Goal: Task Accomplishment & Management: Use online tool/utility

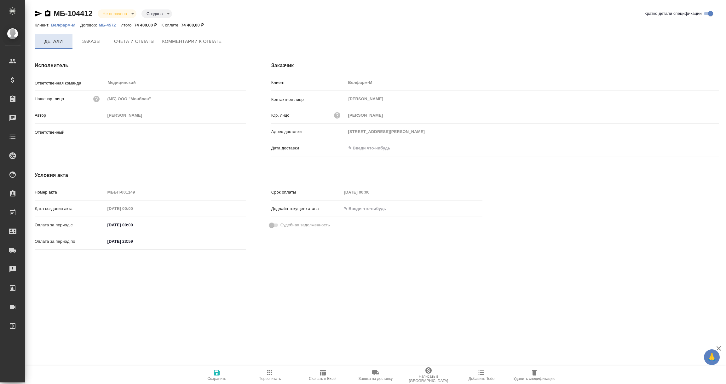
type input "[PERSON_NAME]"
click at [375, 371] on icon "button" at bounding box center [375, 372] width 7 height 5
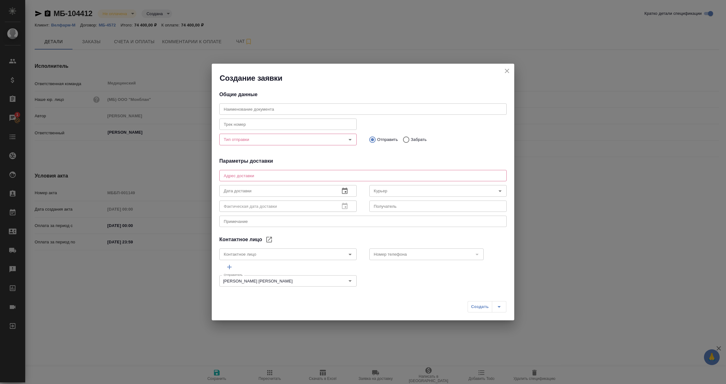
type textarea "[STREET_ADDRESS][PERSON_NAME]"
type input "[PERSON_NAME]"
click at [347, 139] on icon "Open" at bounding box center [350, 140] width 8 height 8
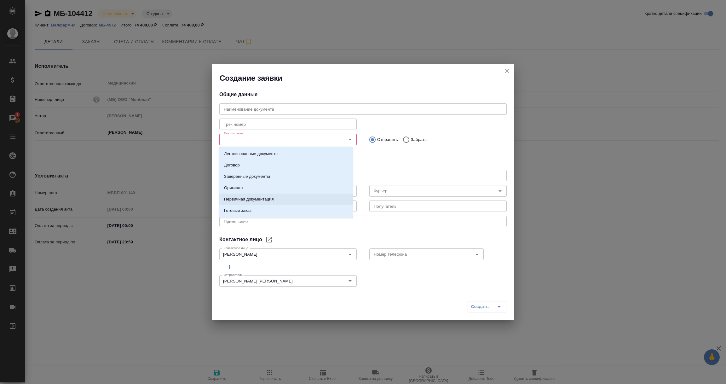
click at [239, 198] on p "Первичная документация" at bounding box center [249, 199] width 50 height 6
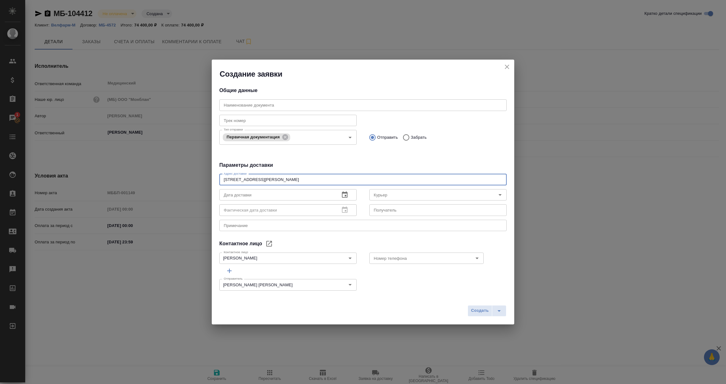
drag, startPoint x: 333, startPoint y: 177, endPoint x: 131, endPoint y: 161, distance: 202.4
click at [131, 161] on div "Создание заявки Общие данные Наименование документа Наименование документа Трек…" at bounding box center [363, 192] width 726 height 384
click at [473, 259] on icon "Open" at bounding box center [477, 258] width 8 height 8
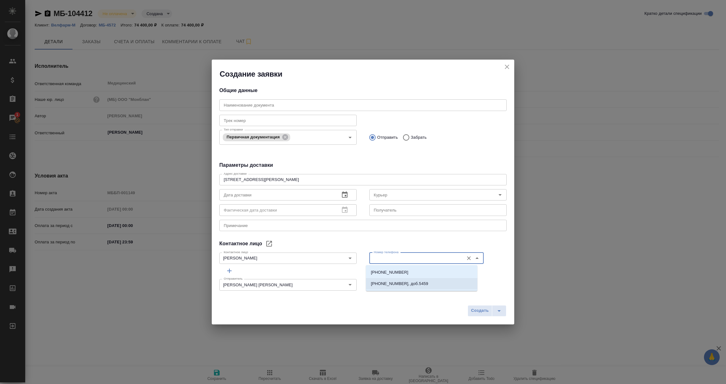
click at [427, 281] on li "+7 (495) 228-06-96, доб.5459" at bounding box center [422, 283] width 112 height 11
drag, startPoint x: 432, startPoint y: 261, endPoint x: 334, endPoint y: 251, distance: 98.5
click at [334, 251] on div "Контактное лицо Курканина Кристина Викторовна Контактное лицо Номер телефона +7…" at bounding box center [363, 258] width 300 height 28
click at [395, 272] on p "+7 (916) 881-04-32" at bounding box center [390, 272] width 38 height 6
type input "+7 (916) 881-04-32"
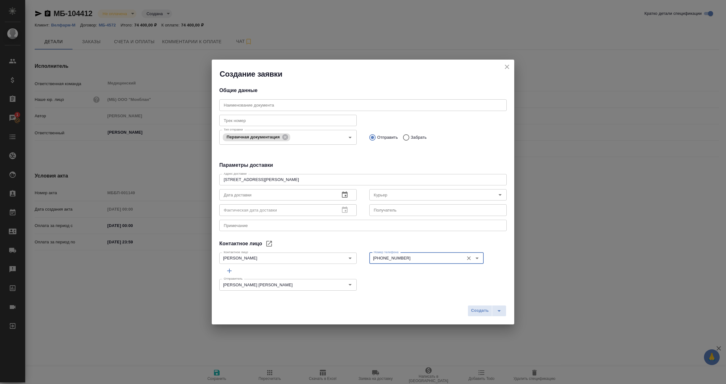
click at [290, 227] on textarea at bounding box center [363, 225] width 279 height 5
paste textarea "+7 (495) 228-06-96, доб.5459"
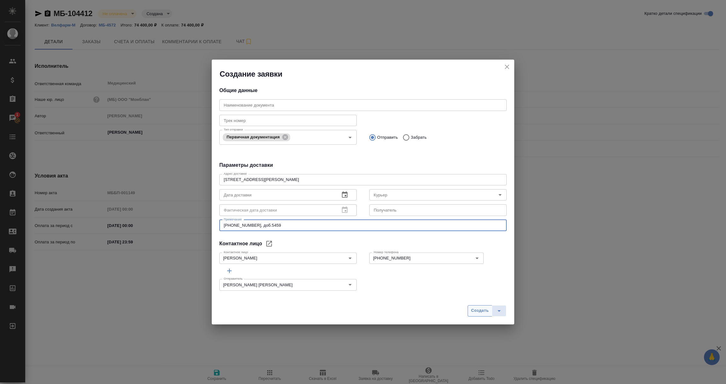
type textarea "+7 (495) 228-06-96, доб.5459"
click at [472, 312] on span "Создать" at bounding box center [480, 310] width 18 height 7
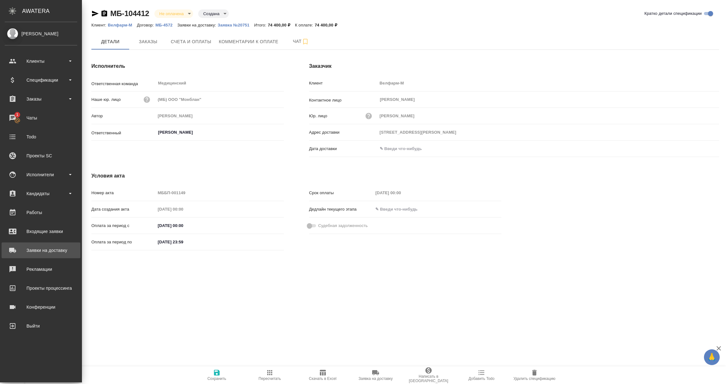
click at [30, 247] on div "Заявки на доставку" at bounding box center [41, 250] width 73 height 9
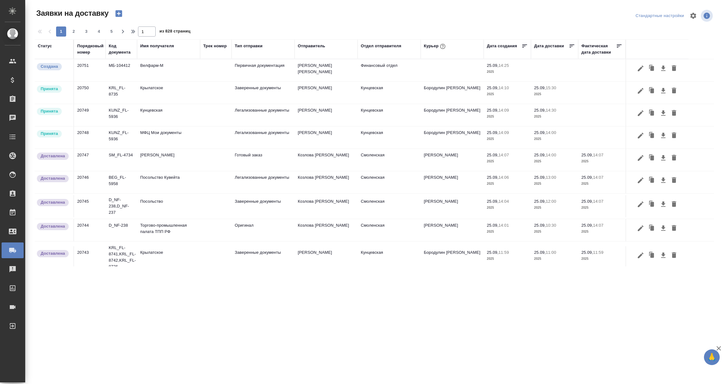
click at [163, 47] on div "Имя получателя" at bounding box center [157, 46] width 34 height 6
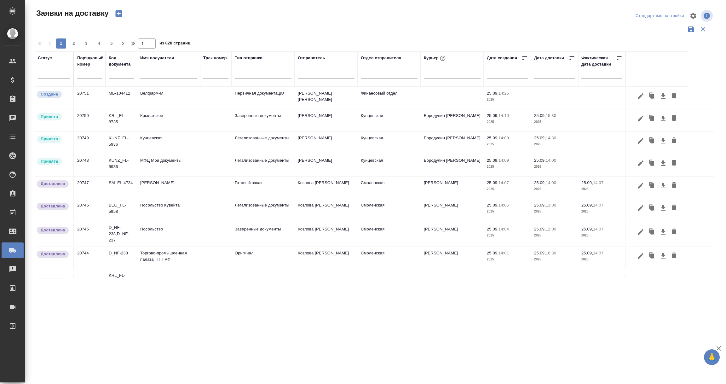
click at [150, 74] on input "text" at bounding box center [168, 75] width 57 height 8
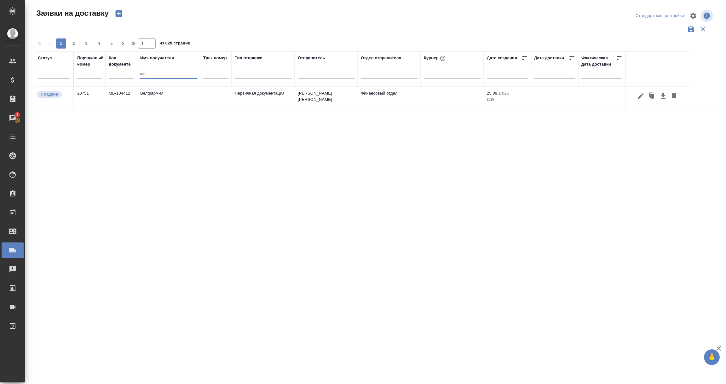
type input "в"
type input "О"
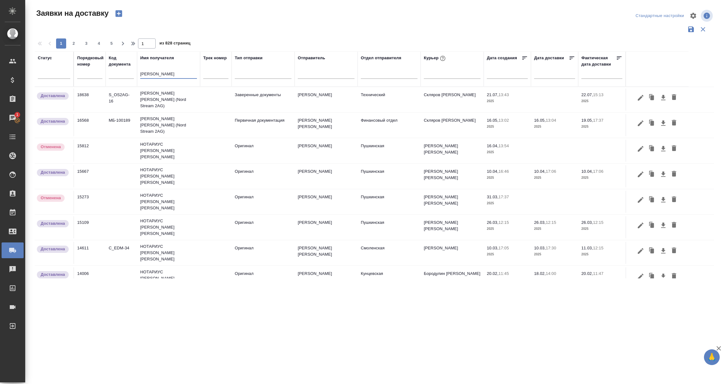
type input "Семенов"
click at [174, 97] on td "Семенов Олег (Nord Stream 2AG)" at bounding box center [168, 99] width 63 height 25
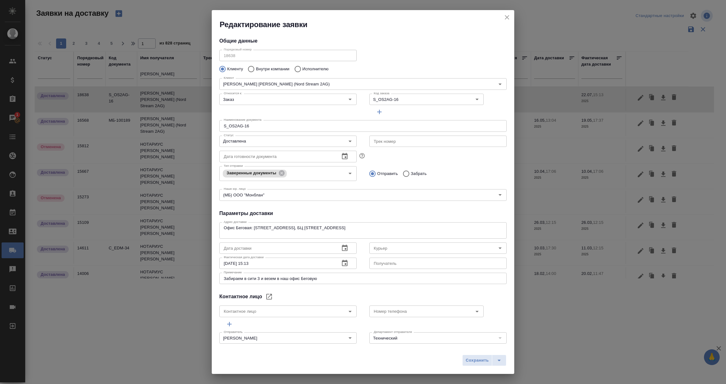
type input "Скляров Станислав"
type input "Семенов Олег"
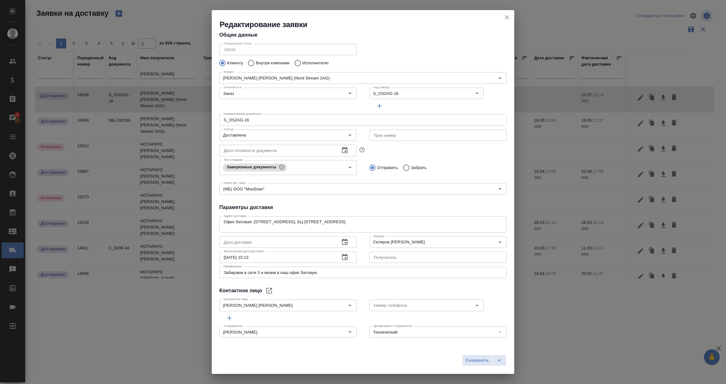
scroll to position [7, 0]
click at [507, 17] on icon "close" at bounding box center [507, 17] width 4 height 4
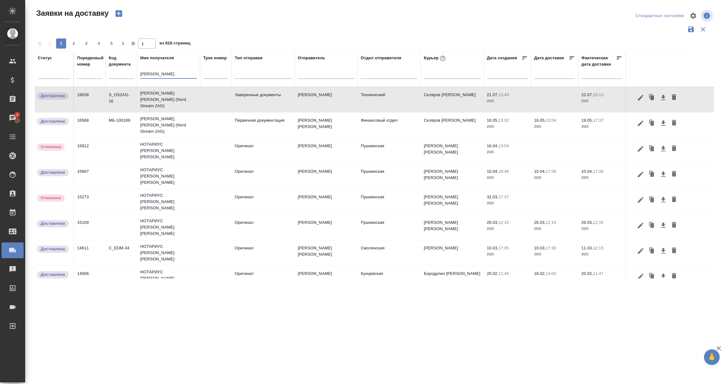
drag, startPoint x: 166, startPoint y: 73, endPoint x: 114, endPoint y: 76, distance: 52.1
click at [114, 76] on tr "Статус Порядковый номер Код документа Имя получателя Семенов Трек номер Тип отп…" at bounding box center [362, 68] width 654 height 35
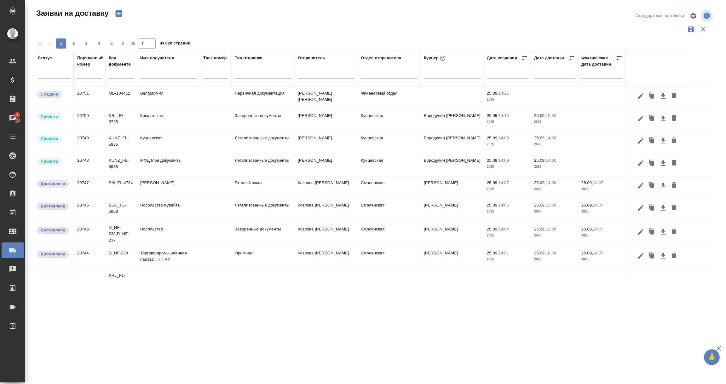
click at [155, 101] on td "Велфарм-М" at bounding box center [168, 98] width 63 height 22
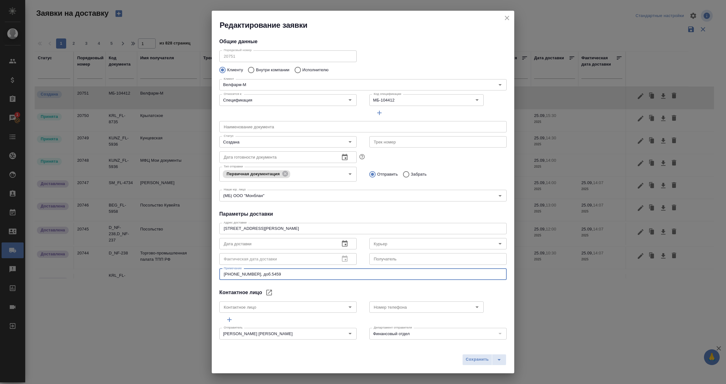
click at [309, 273] on textarea "+7 (495) 228-06-96, доб.5459" at bounding box center [363, 274] width 279 height 5
drag, startPoint x: 315, startPoint y: 229, endPoint x: 215, endPoint y: 232, distance: 100.3
click at [219, 232] on div "Адрес доставки Зеленоград, Генерала Алексеева пр-кт., 50 x Адрес доставки Дата …" at bounding box center [362, 250] width 287 height 61
click at [358, 275] on textarea "+7 (495) 228-06-96, доб.5459 / Отправка заказным письмом" at bounding box center [363, 274] width 279 height 5
type textarea "+7 (495) 228-06-96, доб.5459 / Отправка заказным письмом Почтой России."
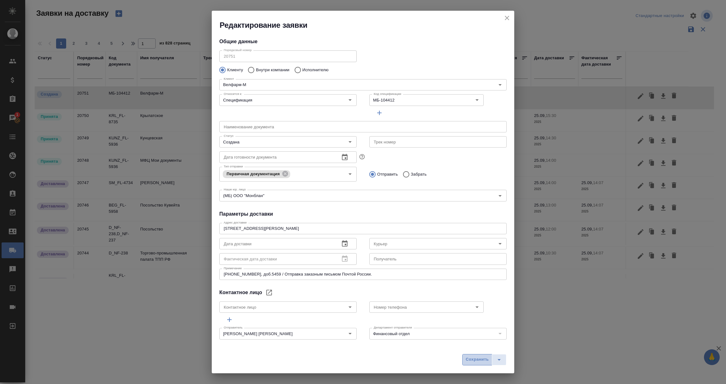
click at [483, 360] on span "Сохранить" at bounding box center [477, 359] width 23 height 7
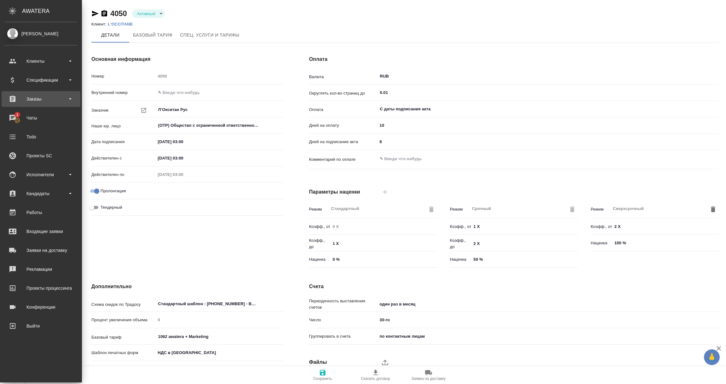
click at [32, 99] on div "Заказы" at bounding box center [41, 98] width 73 height 9
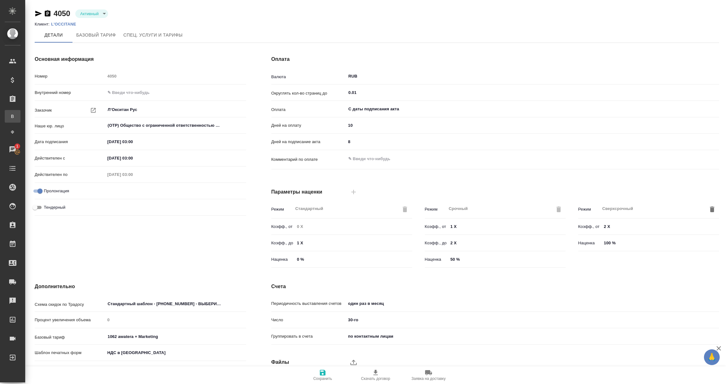
click at [20, 112] on link "В Все заказы" at bounding box center [13, 116] width 16 height 13
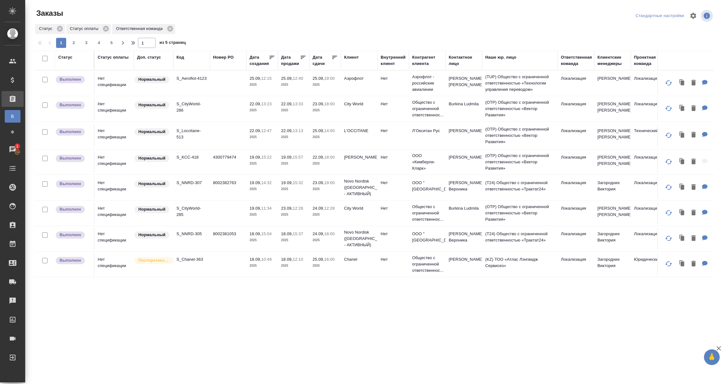
click at [381, 383] on div ".cls-1 fill:#fff; AWATERA Vorobyova Ekaterina Клиенты Спецификации Заказы В Все…" at bounding box center [363, 192] width 726 height 384
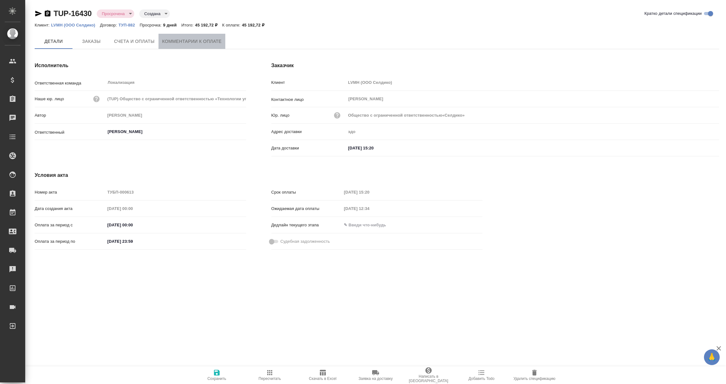
click at [208, 46] on button "Комментарии к оплате" at bounding box center [192, 41] width 67 height 15
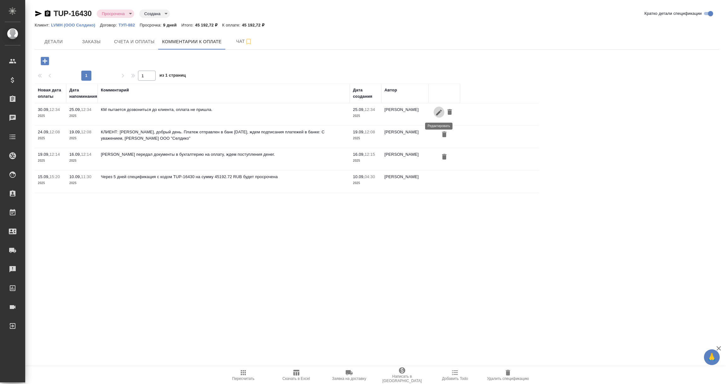
click at [438, 111] on icon "button" at bounding box center [439, 113] width 8 height 8
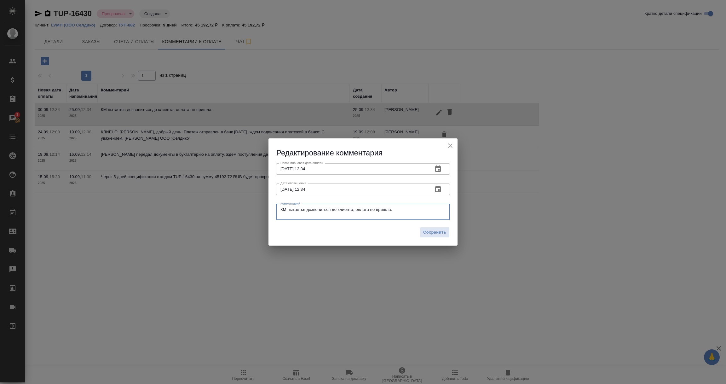
drag, startPoint x: 394, startPoint y: 209, endPoint x: 257, endPoint y: 213, distance: 137.8
click at [257, 213] on div "Редактирование комментария Новая плановая дата оплаты 30.09.2025 12:34 Новая пл…" at bounding box center [363, 192] width 726 height 384
paste textarea "все документы подготовили и ждут когда их подпишет руководитель. Когда она это …"
click at [286, 210] on textarea "КЛ все документы подготовили и ждут когда их подпишет руководитель. Когда она э…" at bounding box center [363, 212] width 165 height 10
click at [345, 216] on textarea "КЛ все документы подготовили и ждут когда их подпишет руководитель. Когда она э…" at bounding box center [363, 212] width 165 height 10
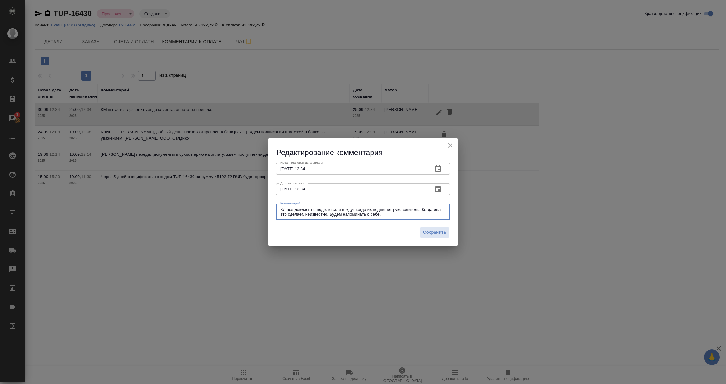
type textarea "КЛ все документы подготовили и ждут когда их подпишет руководитель. Когда она э…"
click at [451, 233] on div "Сохранить" at bounding box center [363, 235] width 189 height 22
click at [445, 232] on span "Сохранить" at bounding box center [434, 232] width 23 height 7
